Goal: Check status: Check status

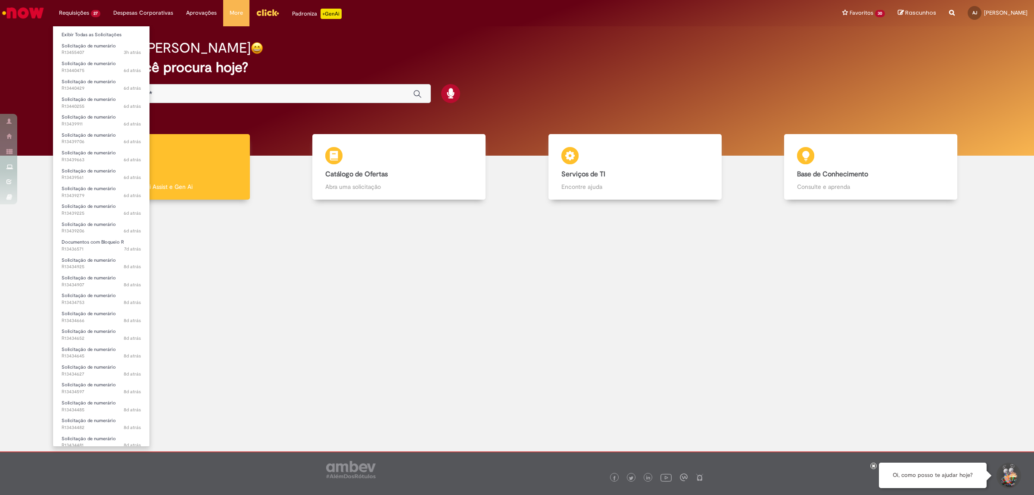
scroll to position [77, 0]
click at [98, 437] on span "9d atrás 9 dias atrás R13430714" at bounding box center [101, 440] width 79 height 7
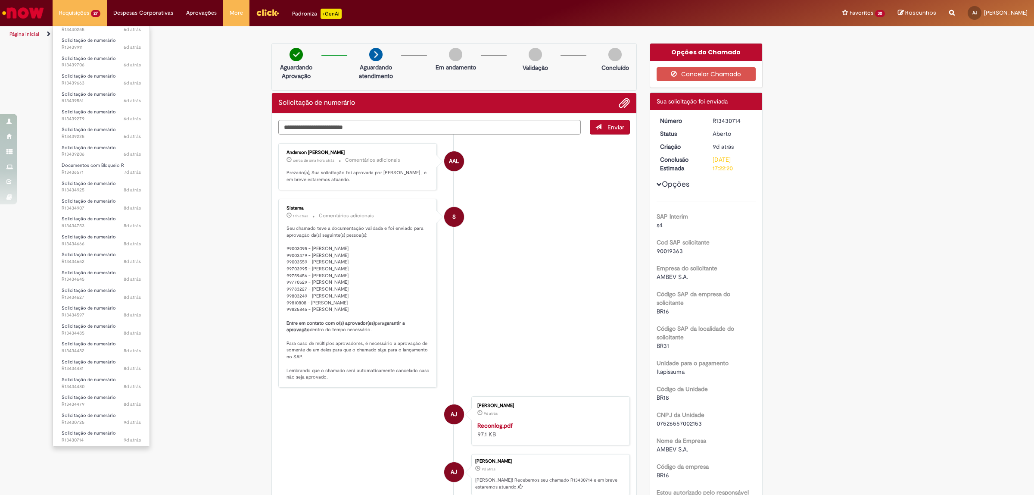
click at [78, 409] on li "Solicitação de numerário 9d atrás 9 dias atrás R13430725" at bounding box center [101, 418] width 97 height 18
click at [82, 416] on span "Solicitação de numerário" at bounding box center [89, 415] width 54 height 6
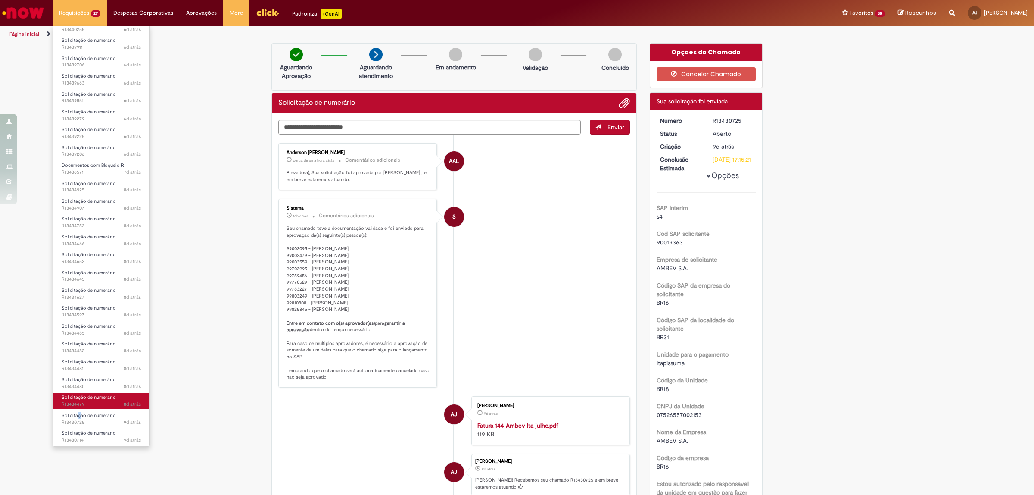
click at [94, 399] on span "Solicitação de numerário" at bounding box center [89, 397] width 54 height 6
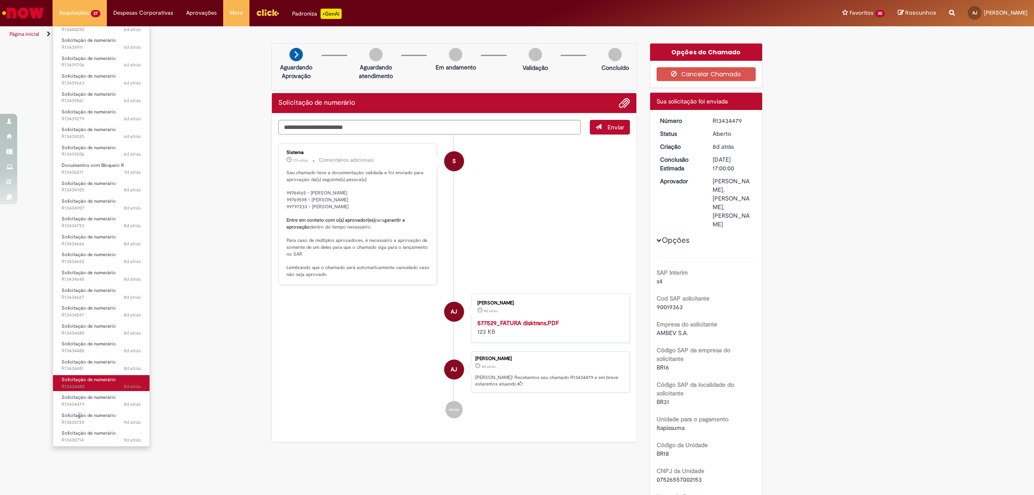
click at [91, 386] on span "8d atrás 8 dias atrás R13434480" at bounding box center [101, 386] width 79 height 7
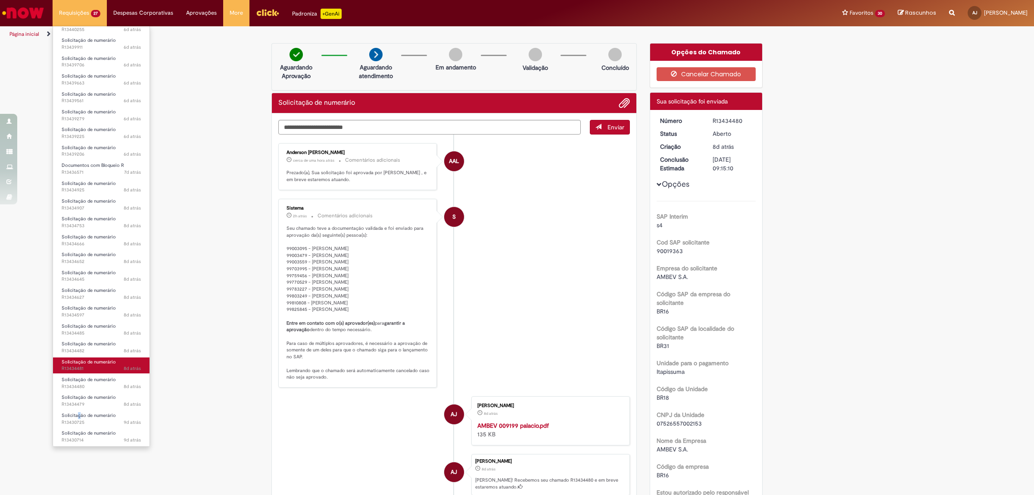
click at [98, 368] on span "8d atrás 8 dias atrás R13434481" at bounding box center [101, 368] width 79 height 7
click at [96, 344] on span "Solicitação de numerário" at bounding box center [89, 344] width 54 height 6
click at [109, 330] on span "8d atrás 8 dias atrás R13434485" at bounding box center [101, 333] width 79 height 7
click at [115, 312] on span "8d atrás 8 dias atrás R13434597" at bounding box center [101, 315] width 79 height 7
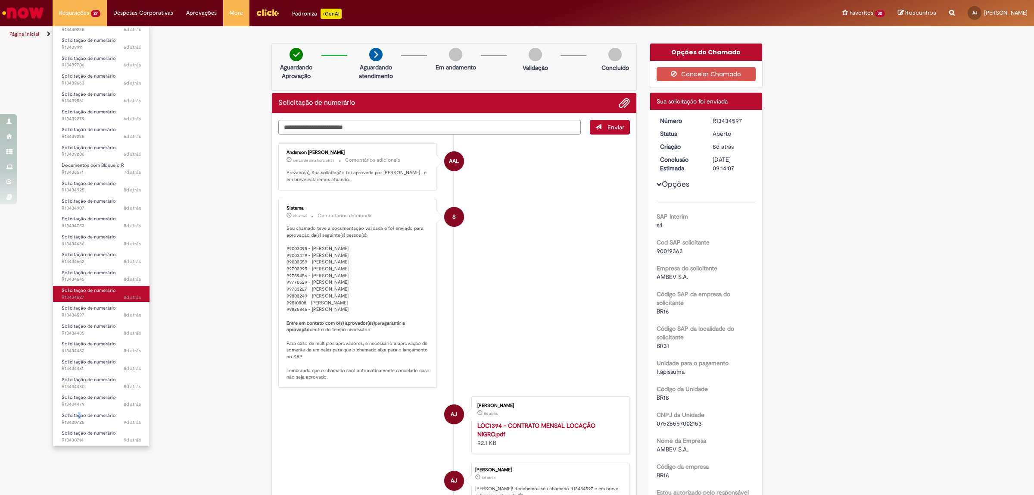
click at [95, 292] on span "Solicitação de numerário" at bounding box center [89, 290] width 54 height 6
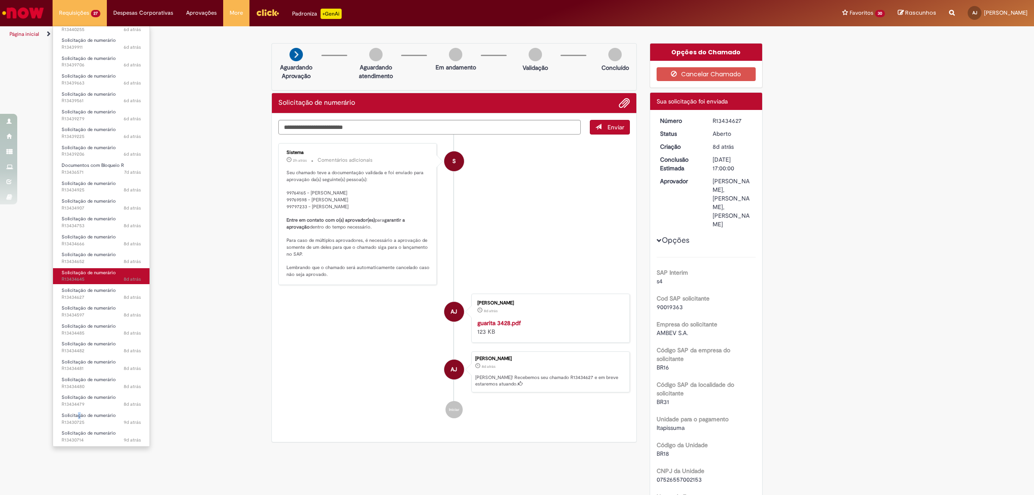
click at [91, 272] on span "Solicitação de numerário" at bounding box center [89, 272] width 54 height 6
click at [99, 261] on span "8d atrás 8 dias atrás R13434652" at bounding box center [101, 261] width 79 height 7
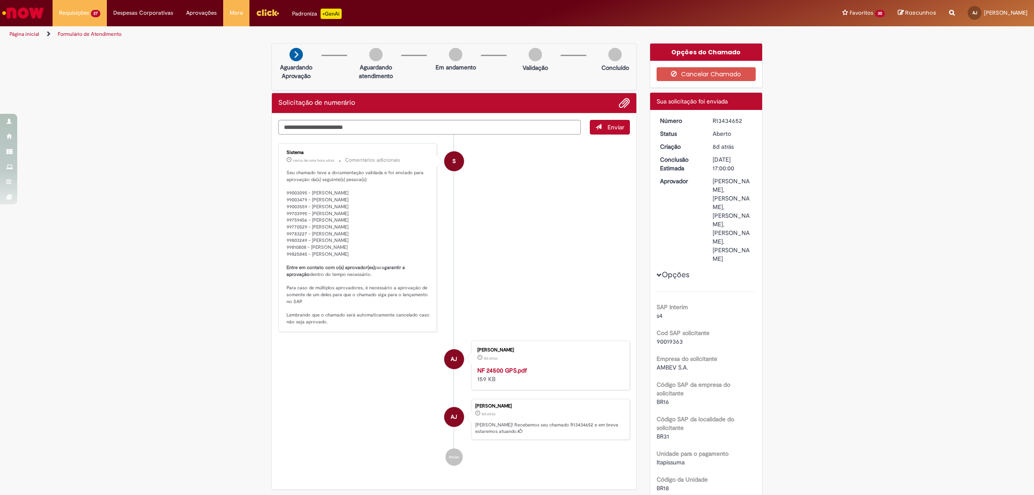
click at [657, 278] on span "Opções para R13434652" at bounding box center [659, 274] width 5 height 5
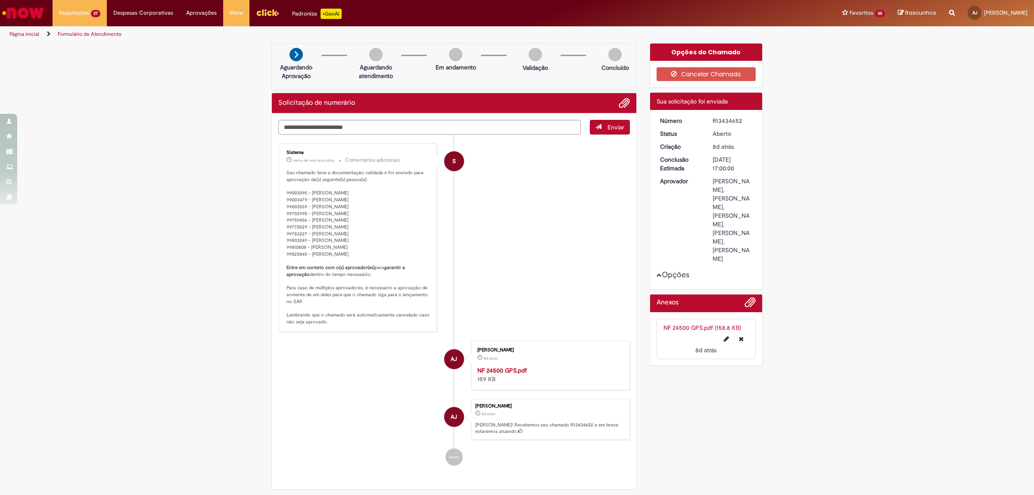
drag, startPoint x: 708, startPoint y: 177, endPoint x: 735, endPoint y: 261, distance: 88.5
click at [735, 289] on div "Número R13434652 Status [GEOGRAPHIC_DATA] Criação 8d atrás 8 dias atrás Conclus…" at bounding box center [706, 199] width 112 height 179
click at [756, 221] on div "Número R13434652 Status [GEOGRAPHIC_DATA] Criação 8d atrás 8 dias atrás Conclus…" at bounding box center [706, 199] width 112 height 179
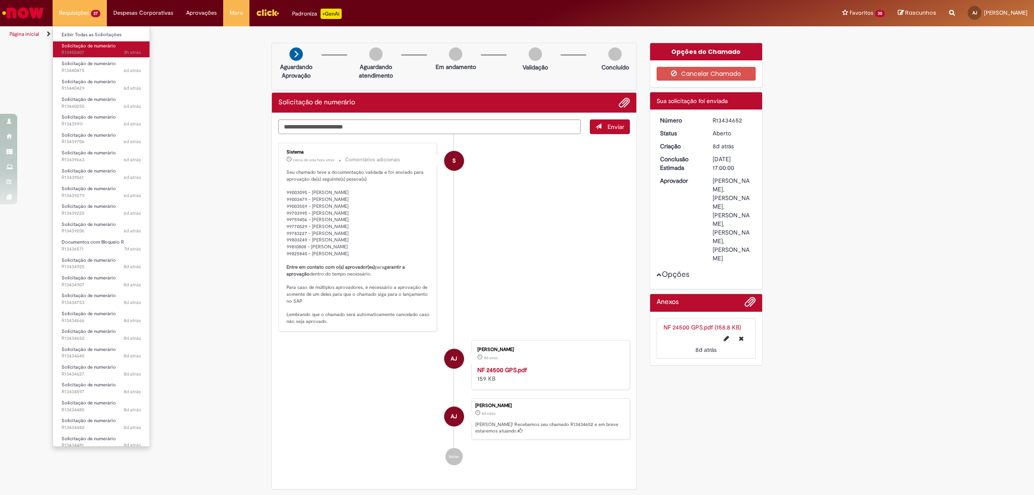
click at [82, 45] on span "Solicitação de numerário" at bounding box center [89, 46] width 54 height 6
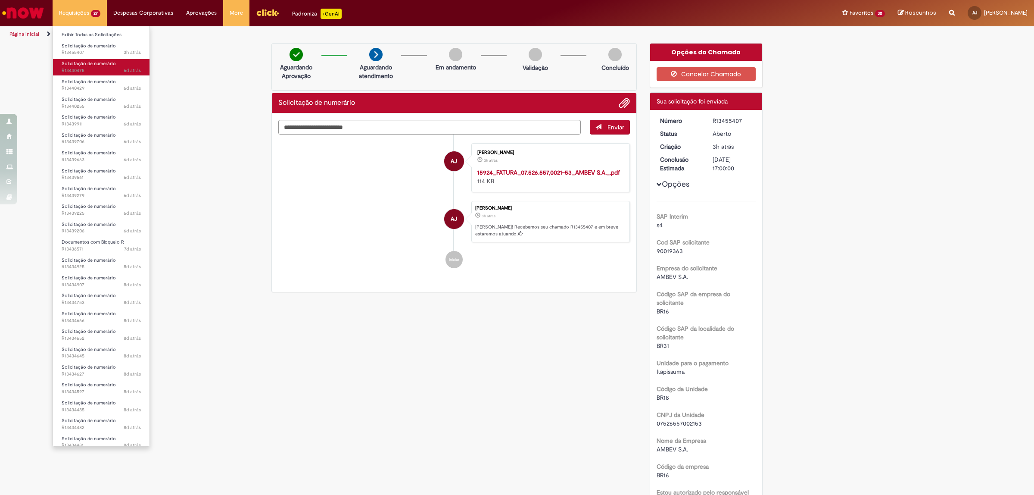
click at [85, 61] on span "Solicitação de numerário" at bounding box center [89, 63] width 54 height 6
click at [80, 79] on span "Solicitação de numerário" at bounding box center [89, 81] width 54 height 6
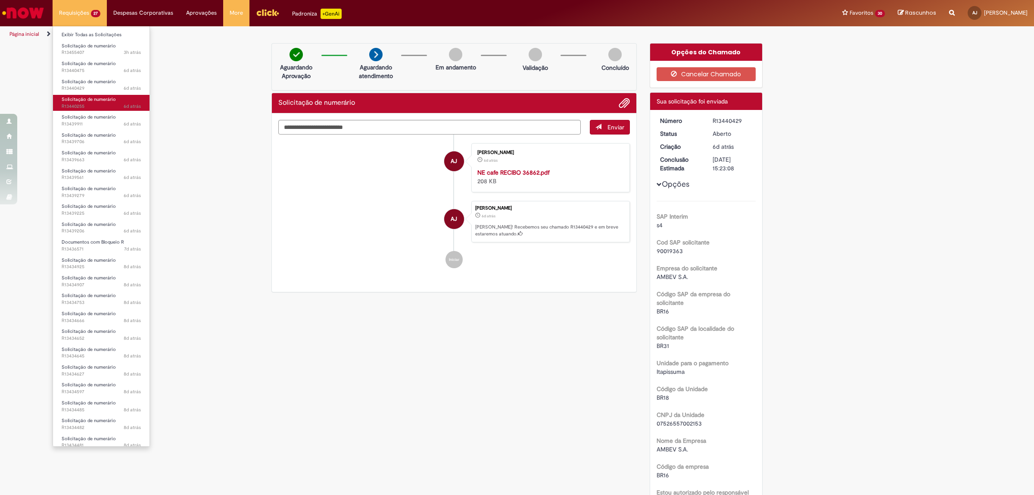
click at [98, 102] on span "Solicitação de numerário" at bounding box center [89, 99] width 54 height 6
click at [104, 118] on span "Solicitação de numerário" at bounding box center [89, 117] width 54 height 6
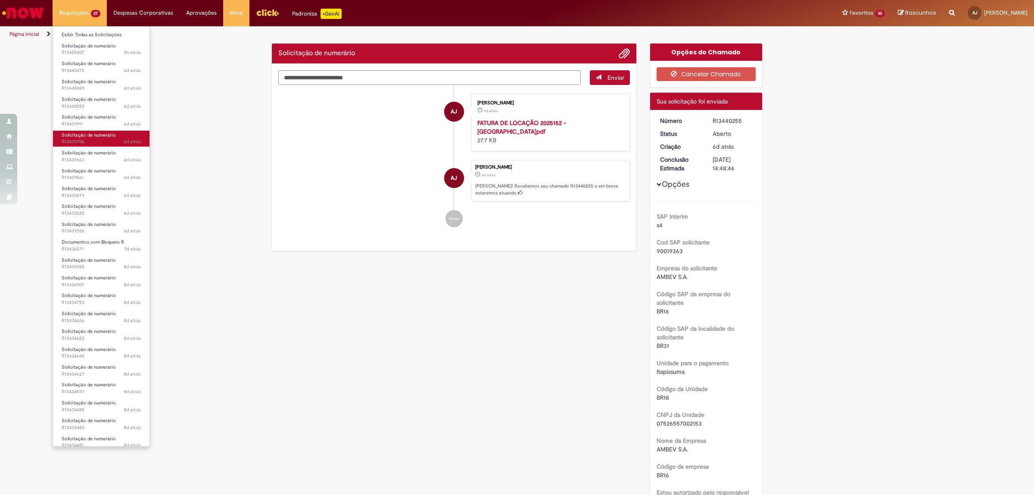
click at [80, 135] on span "Solicitação de numerário" at bounding box center [89, 135] width 54 height 6
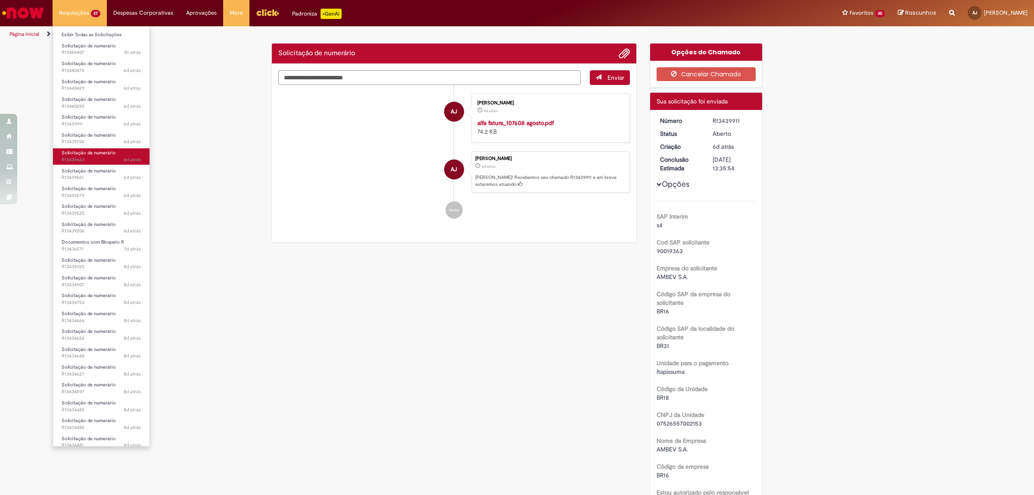
click at [83, 150] on span "Solicitação de numerário" at bounding box center [89, 153] width 54 height 6
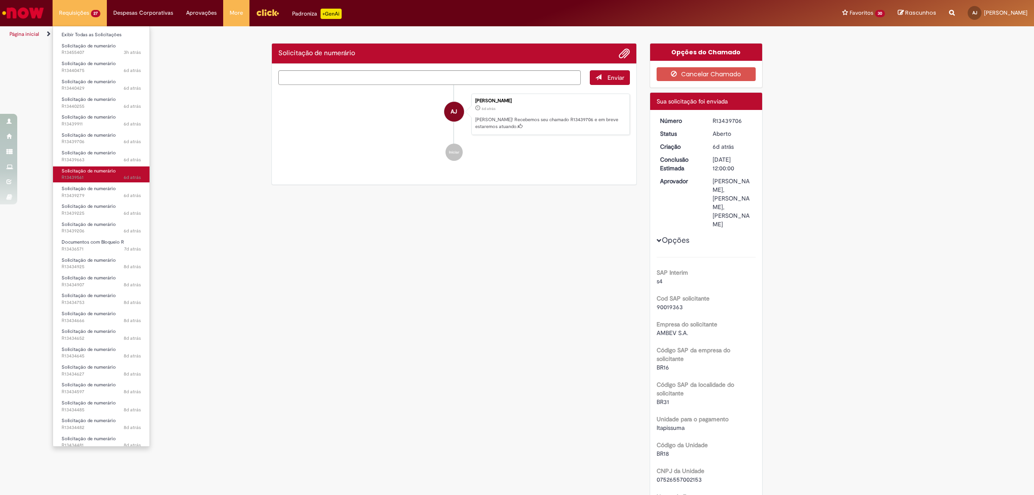
click at [93, 174] on link "Solicitação de numerário 6d atrás 6 dias atrás R13439561" at bounding box center [101, 174] width 97 height 16
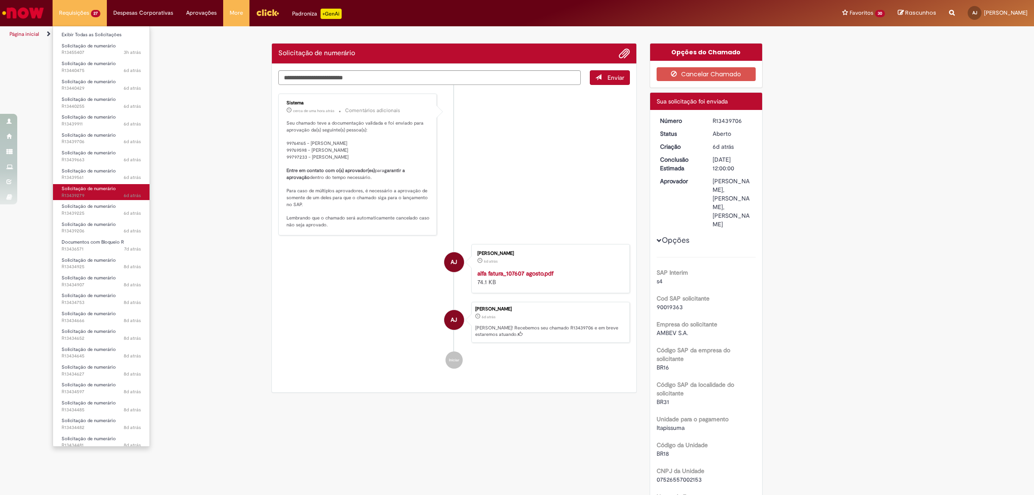
click at [85, 190] on span "Solicitação de numerário" at bounding box center [89, 188] width 54 height 6
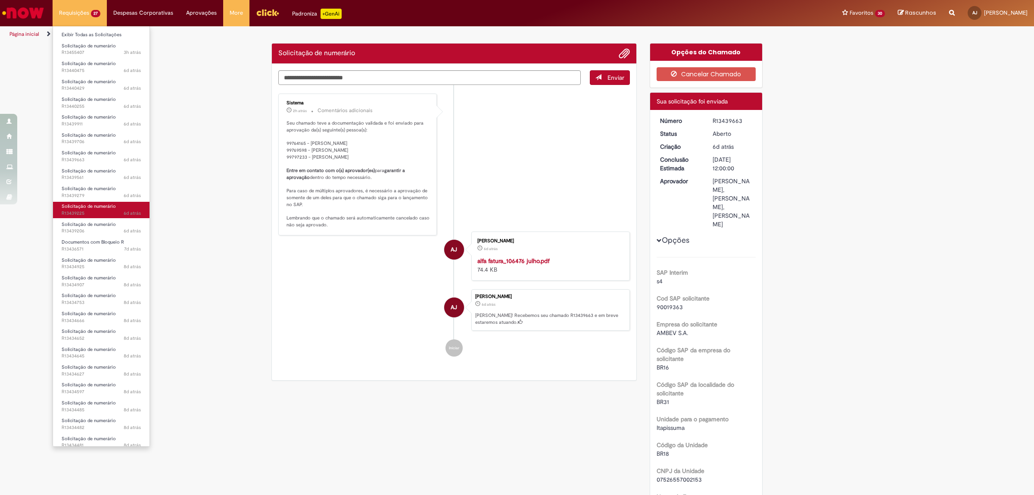
click at [92, 207] on span "Solicitação de numerário" at bounding box center [89, 206] width 54 height 6
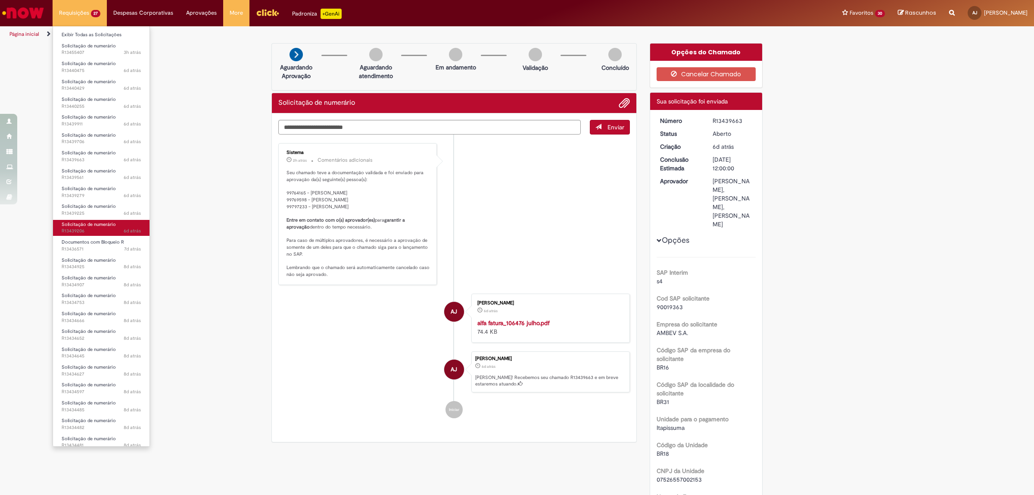
click at [82, 222] on span "Solicitação de numerário" at bounding box center [89, 224] width 54 height 6
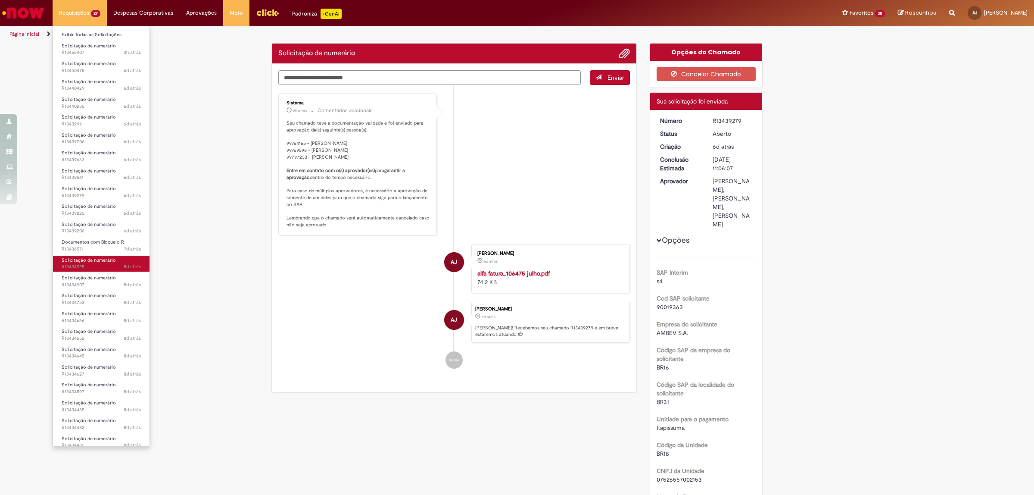
click at [87, 262] on span "Solicitação de numerário" at bounding box center [89, 260] width 54 height 6
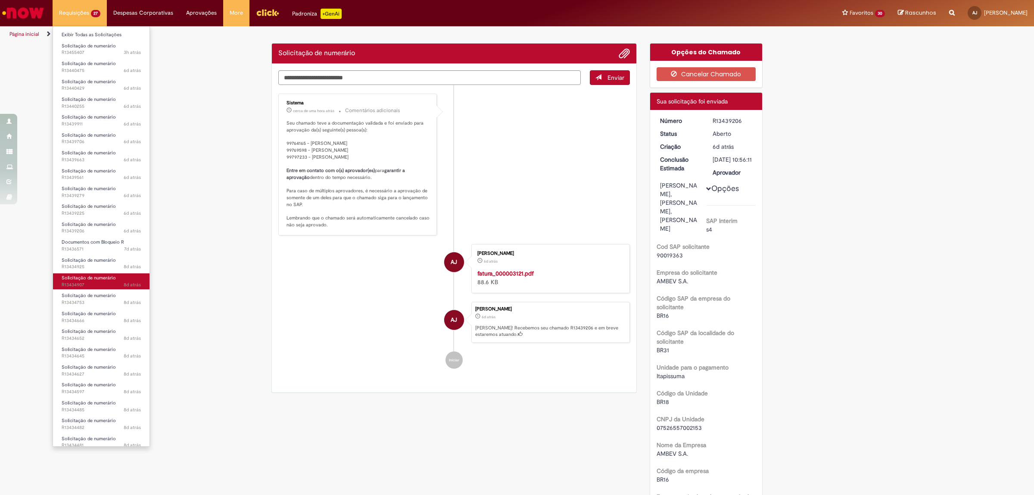
click at [84, 277] on span "Solicitação de numerário" at bounding box center [89, 278] width 54 height 6
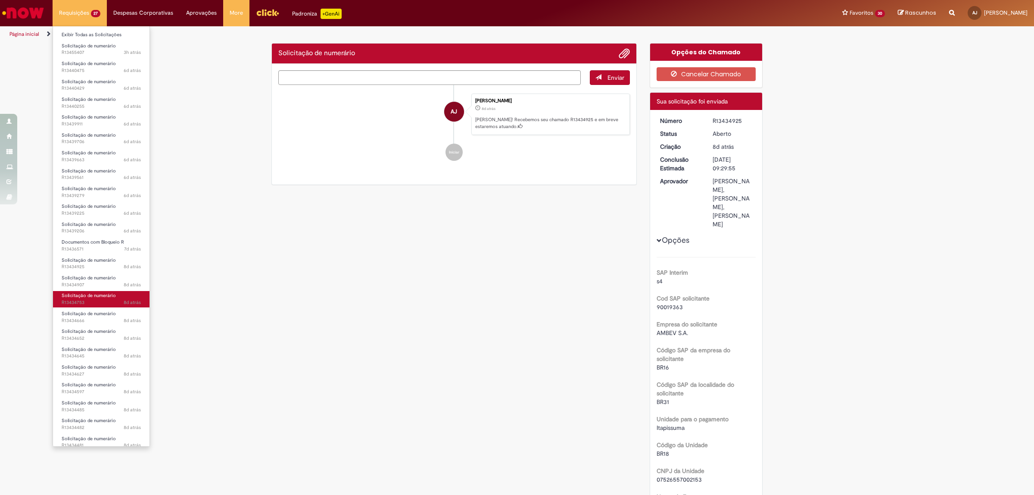
click at [93, 295] on span "Solicitação de numerário" at bounding box center [89, 295] width 54 height 6
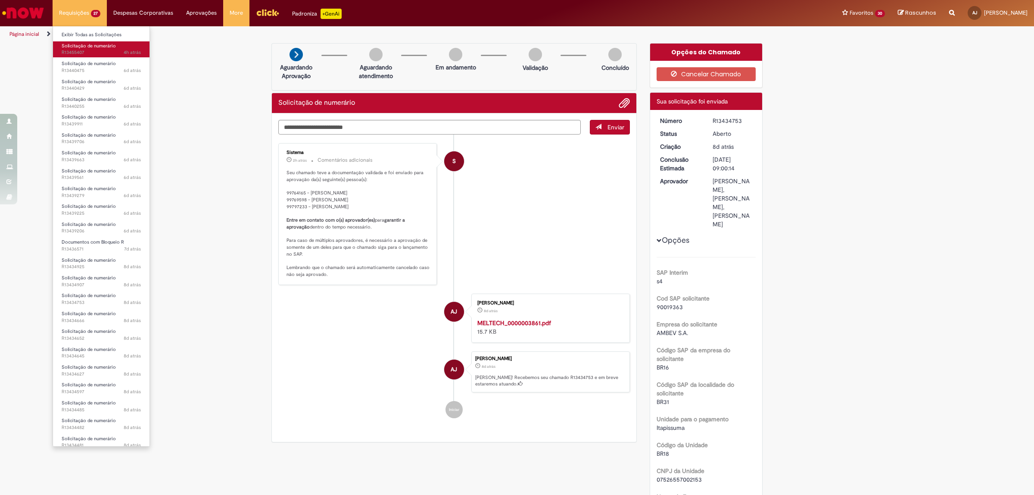
click at [81, 50] on span "4h atrás 4 horas atrás R13455407" at bounding box center [101, 52] width 79 height 7
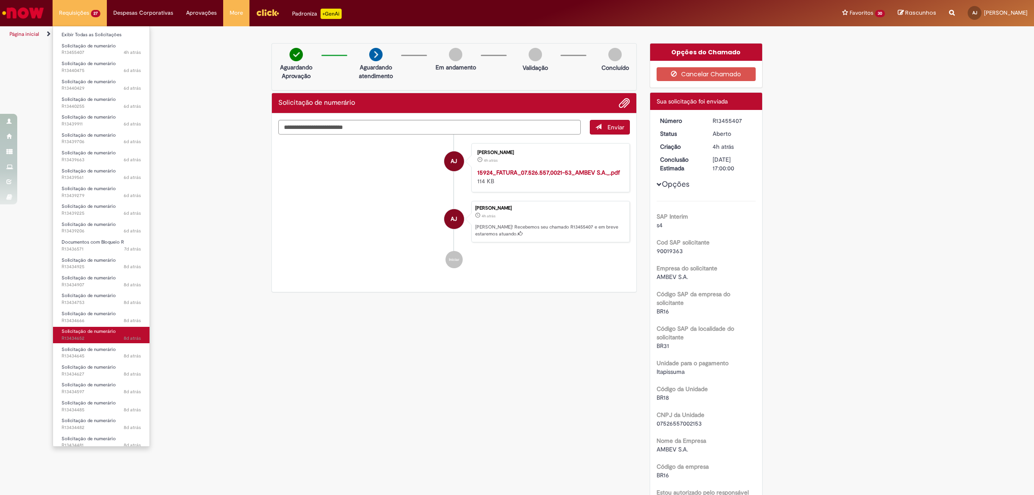
click at [84, 333] on span "Solicitação de numerário" at bounding box center [89, 331] width 54 height 6
click at [86, 316] on span "Solicitação de numerário" at bounding box center [89, 313] width 54 height 6
click at [90, 295] on span "Solicitação de numerário" at bounding box center [89, 295] width 54 height 6
click at [84, 279] on span "Solicitação de numerário" at bounding box center [89, 278] width 54 height 6
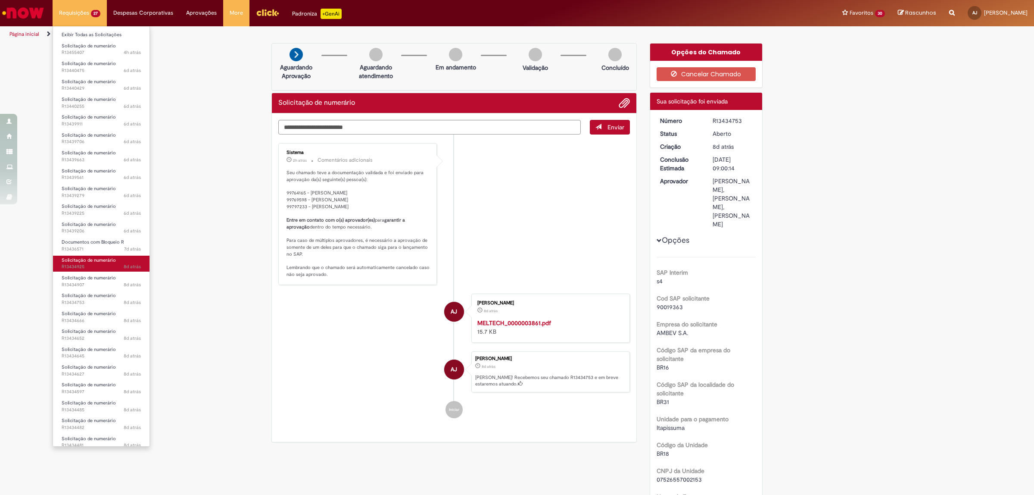
click at [103, 262] on span "Solicitação de numerário" at bounding box center [89, 260] width 54 height 6
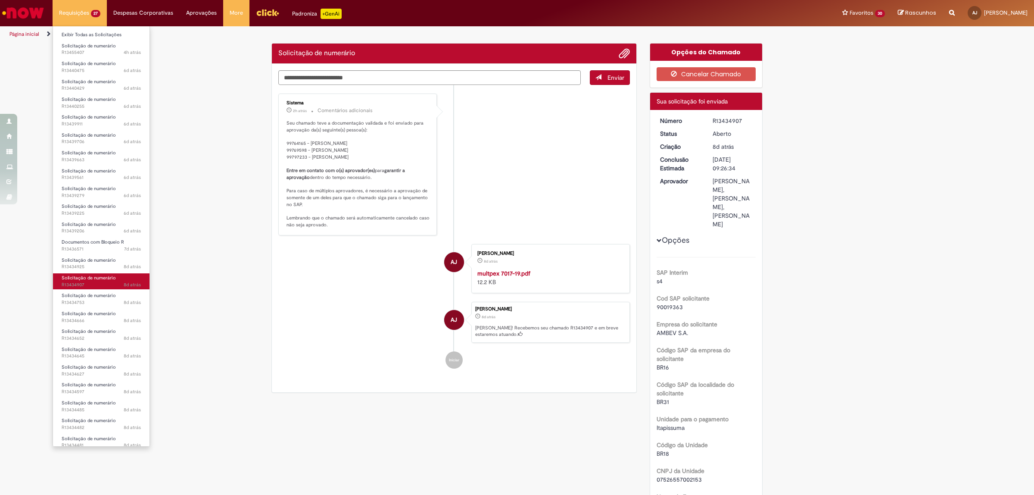
click at [69, 274] on link "Solicitação de numerário 8d atrás 8 dias atrás R13434907" at bounding box center [101, 281] width 97 height 16
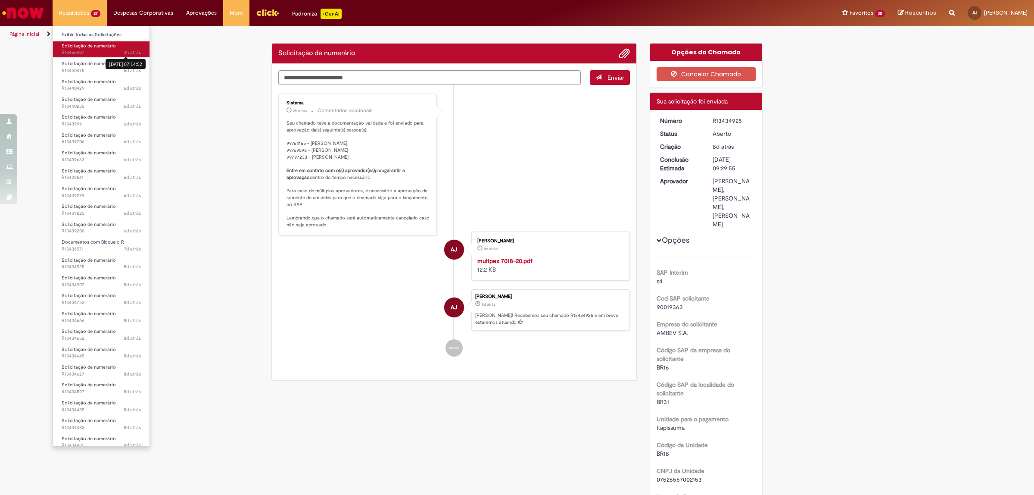
click at [136, 53] on span "4h atrás" at bounding box center [132, 52] width 17 height 6
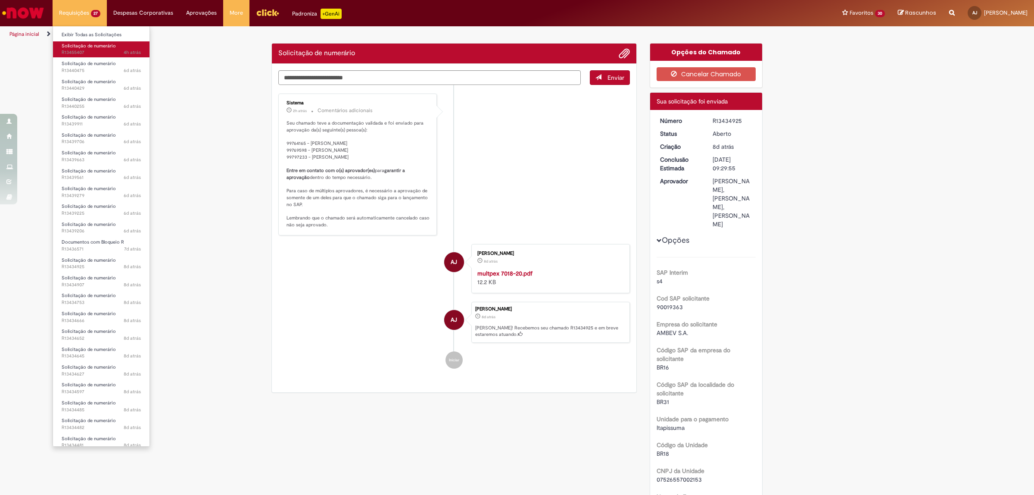
click at [93, 45] on span "Solicitação de numerário" at bounding box center [89, 46] width 54 height 6
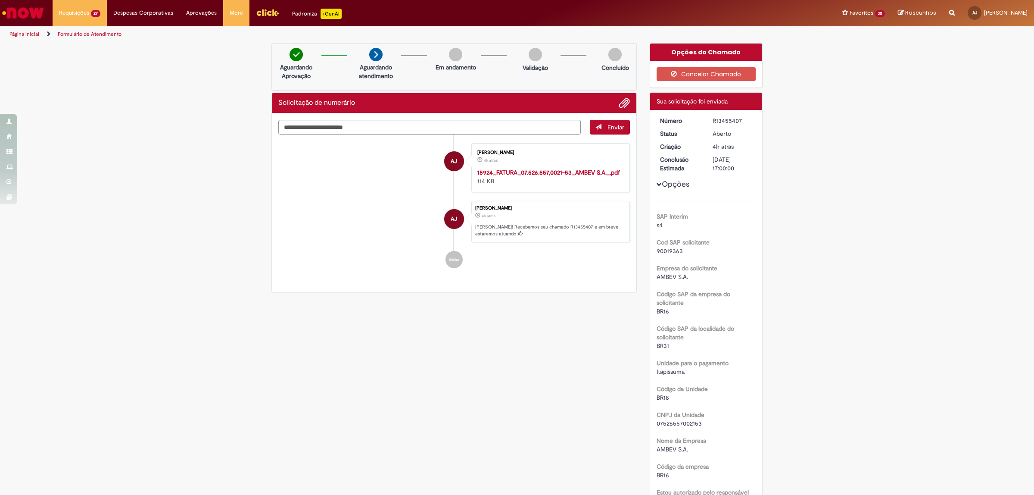
click at [0, 0] on button "Opções" at bounding box center [0, 0] width 0 height 0
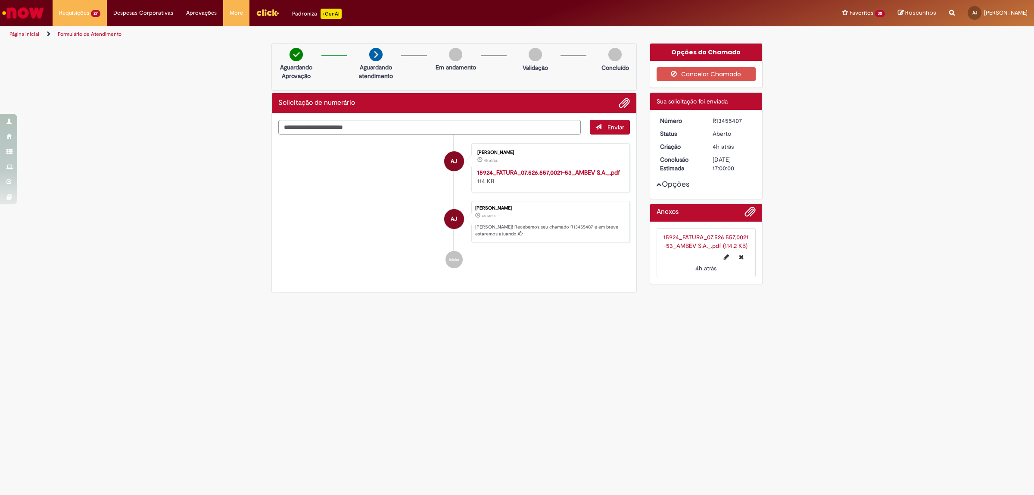
click at [658, 184] on span "Opções para R13455407" at bounding box center [659, 184] width 5 height 5
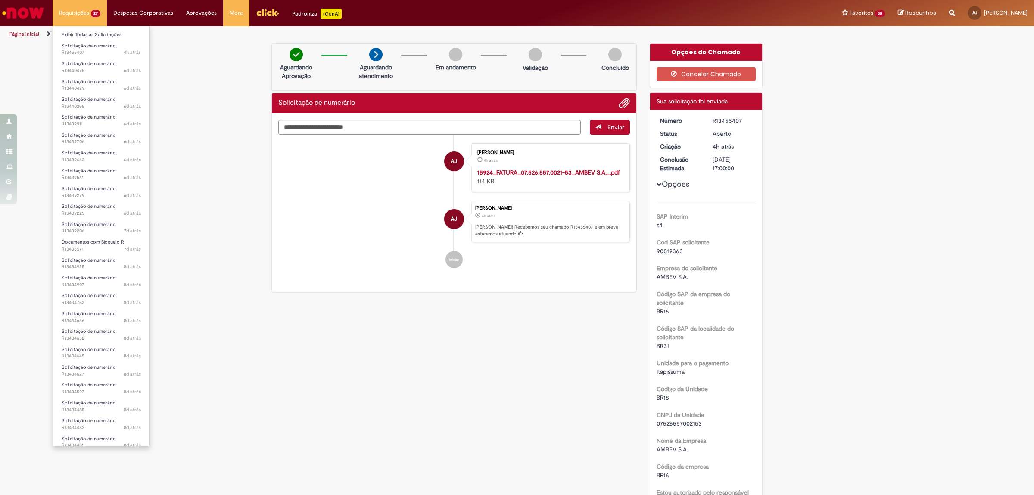
scroll to position [77, 0]
click at [84, 431] on span "Solicitação de numerário" at bounding box center [89, 433] width 54 height 6
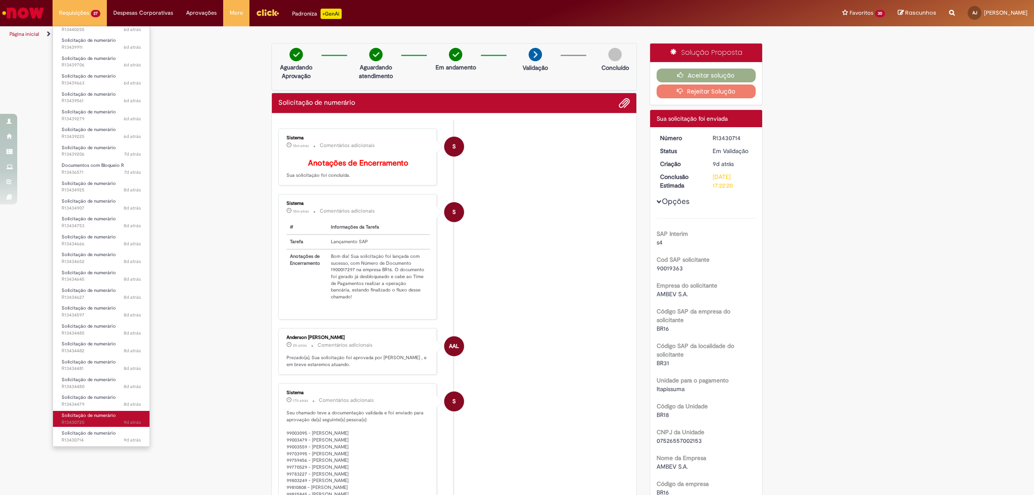
click at [93, 416] on span "Solicitação de numerário" at bounding box center [89, 415] width 54 height 6
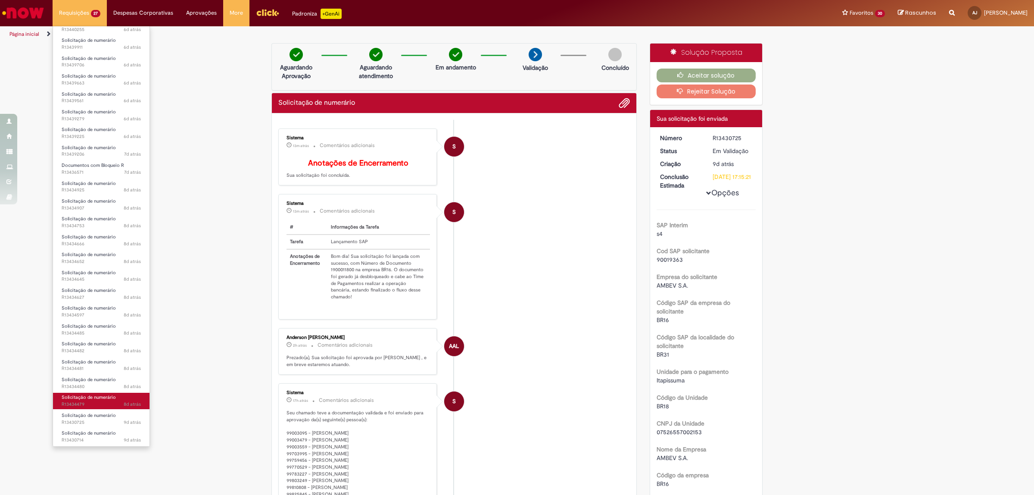
click at [94, 397] on span "Solicitação de numerário" at bounding box center [89, 397] width 54 height 6
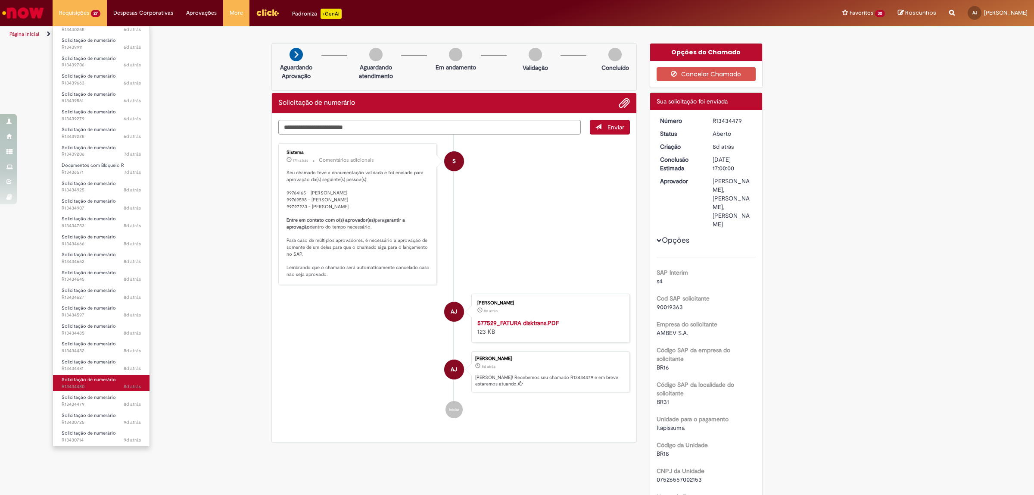
click at [95, 383] on span "8d atrás 8 dias atrás R13434480" at bounding box center [101, 386] width 79 height 7
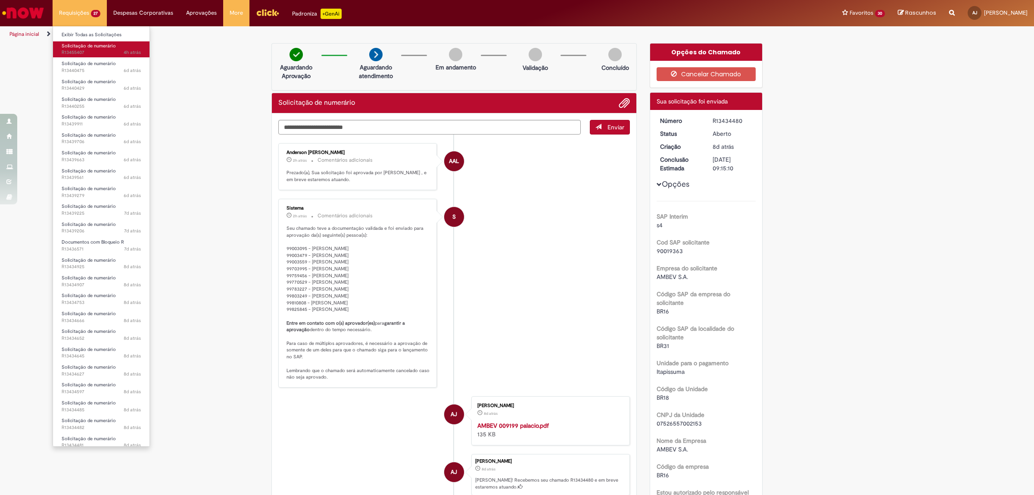
click at [91, 47] on span "Solicitação de numerário" at bounding box center [89, 46] width 54 height 6
